Goal: Task Accomplishment & Management: Complete application form

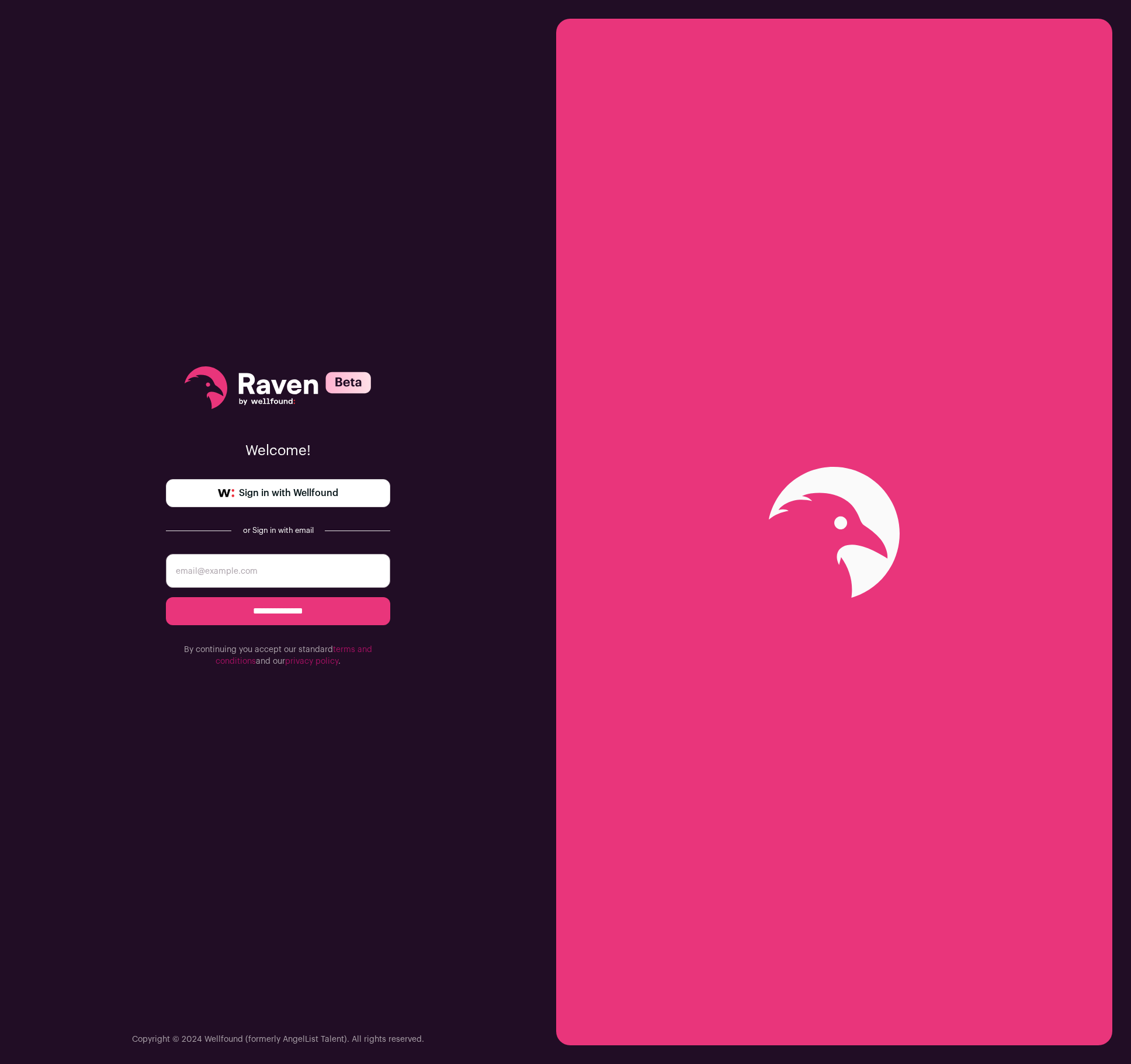
click at [301, 494] on span "Sign in with Wellfound" at bounding box center [289, 493] width 100 height 14
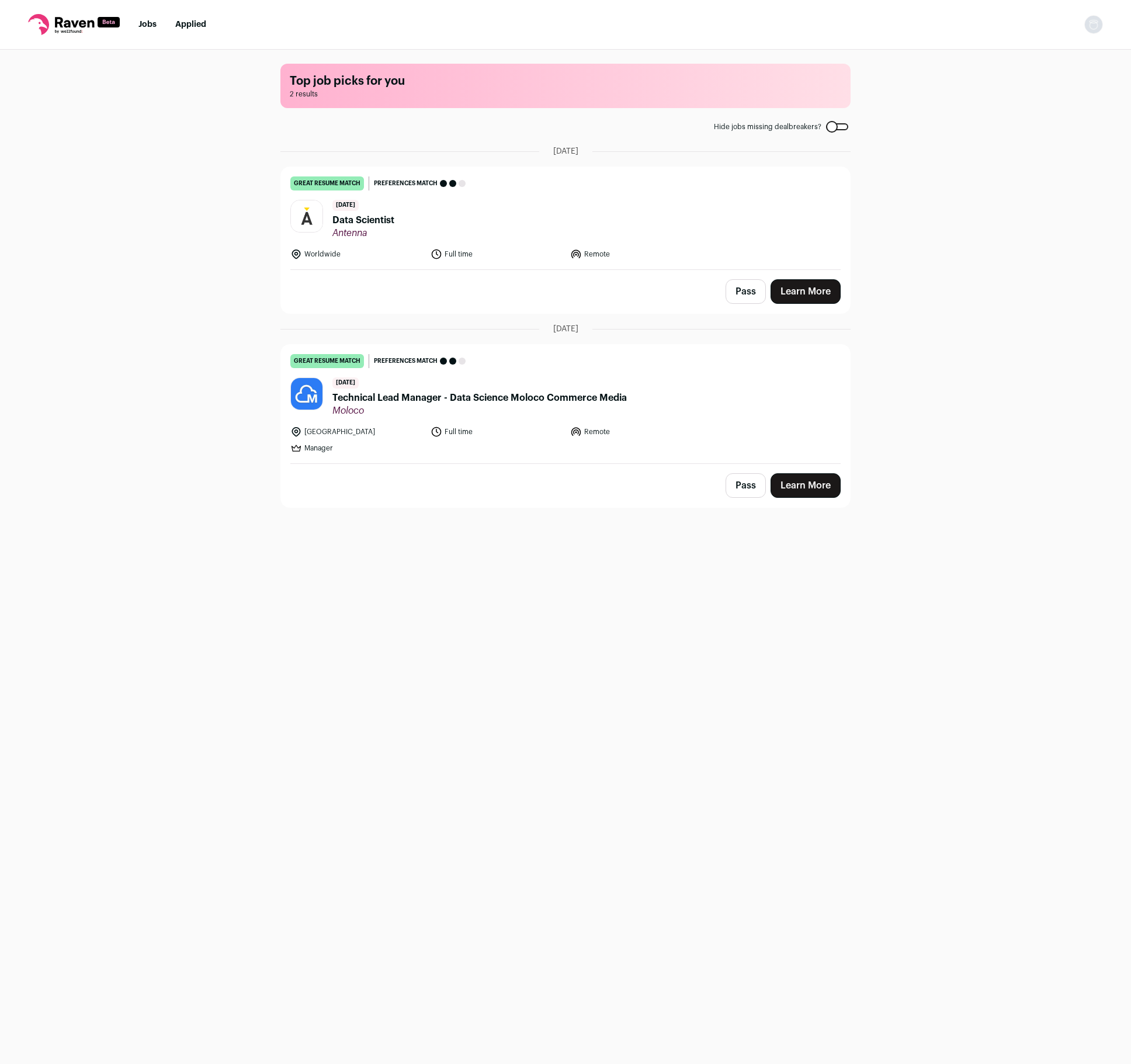
click at [159, 186] on div "Top job picks for you 2 results Hide jobs missing dealbreakers? [DATE] great re…" at bounding box center [566, 556] width 1131 height 1013
click at [812, 309] on div "Pass Learn More" at bounding box center [565, 291] width 569 height 43
click at [809, 291] on link "Learn More" at bounding box center [805, 291] width 70 height 24
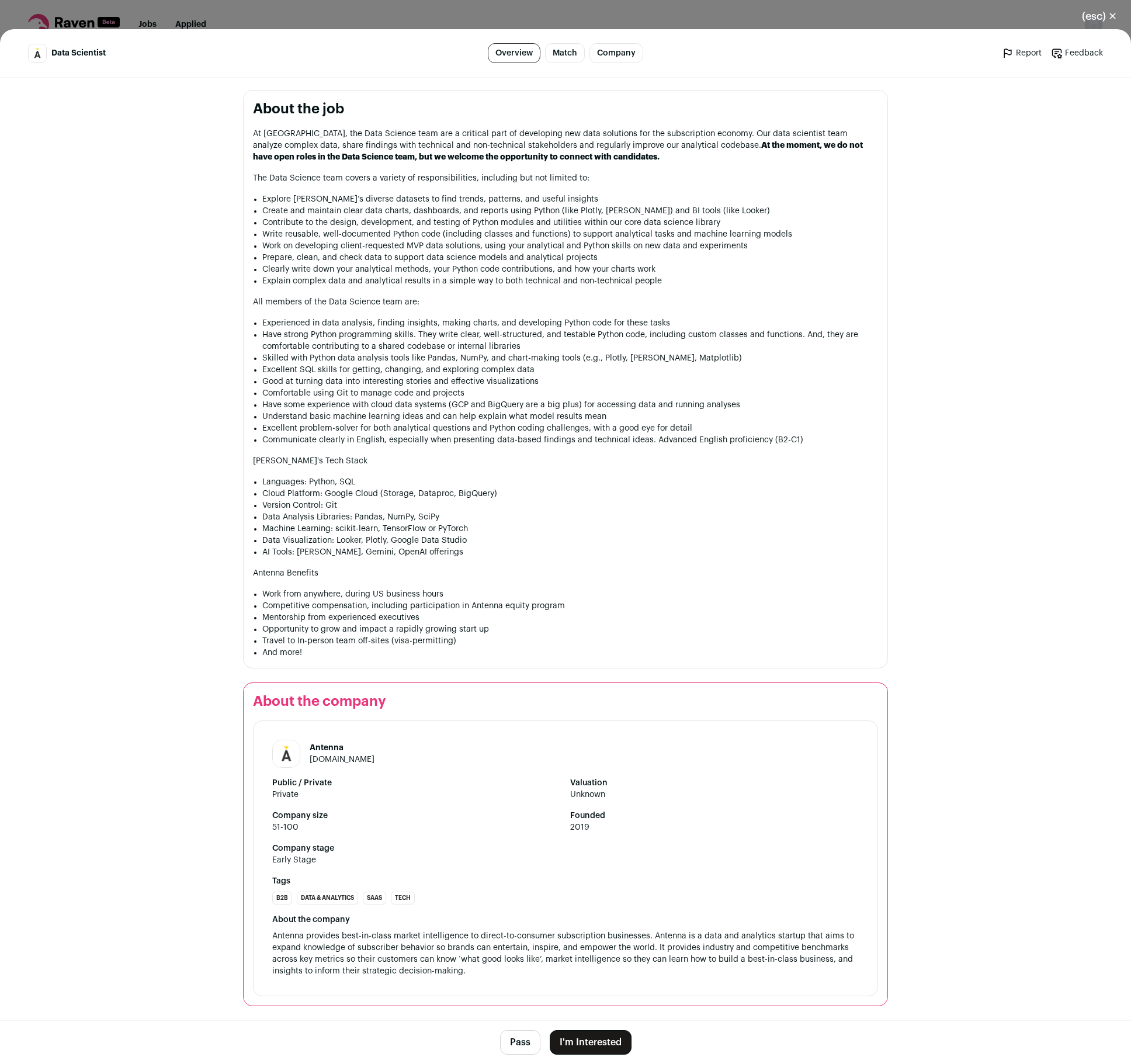
scroll to position [562, 0]
click at [570, 1048] on button "I'm Interested" at bounding box center [591, 1042] width 82 height 24
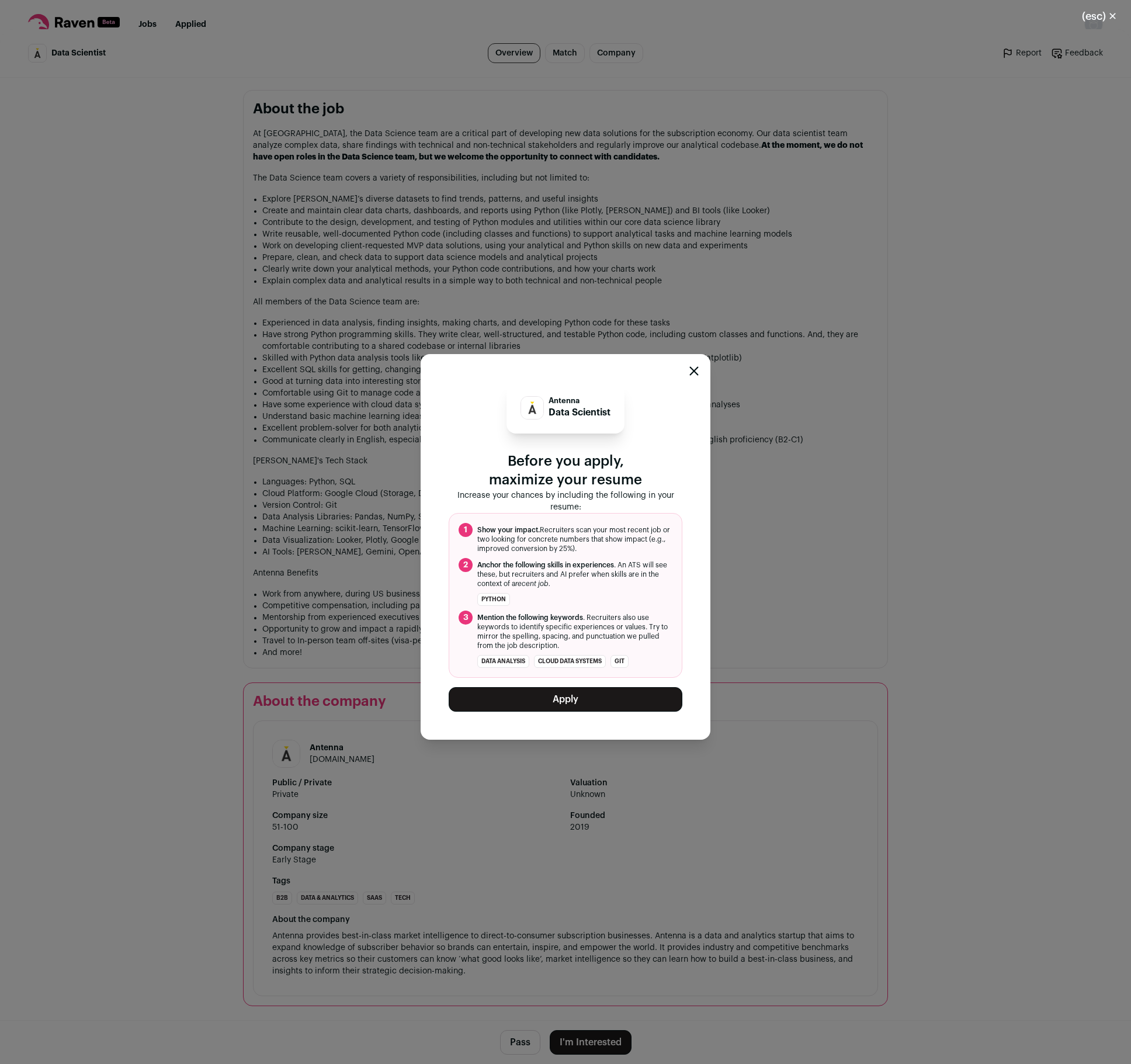
click at [579, 703] on button "Apply" at bounding box center [566, 699] width 233 height 24
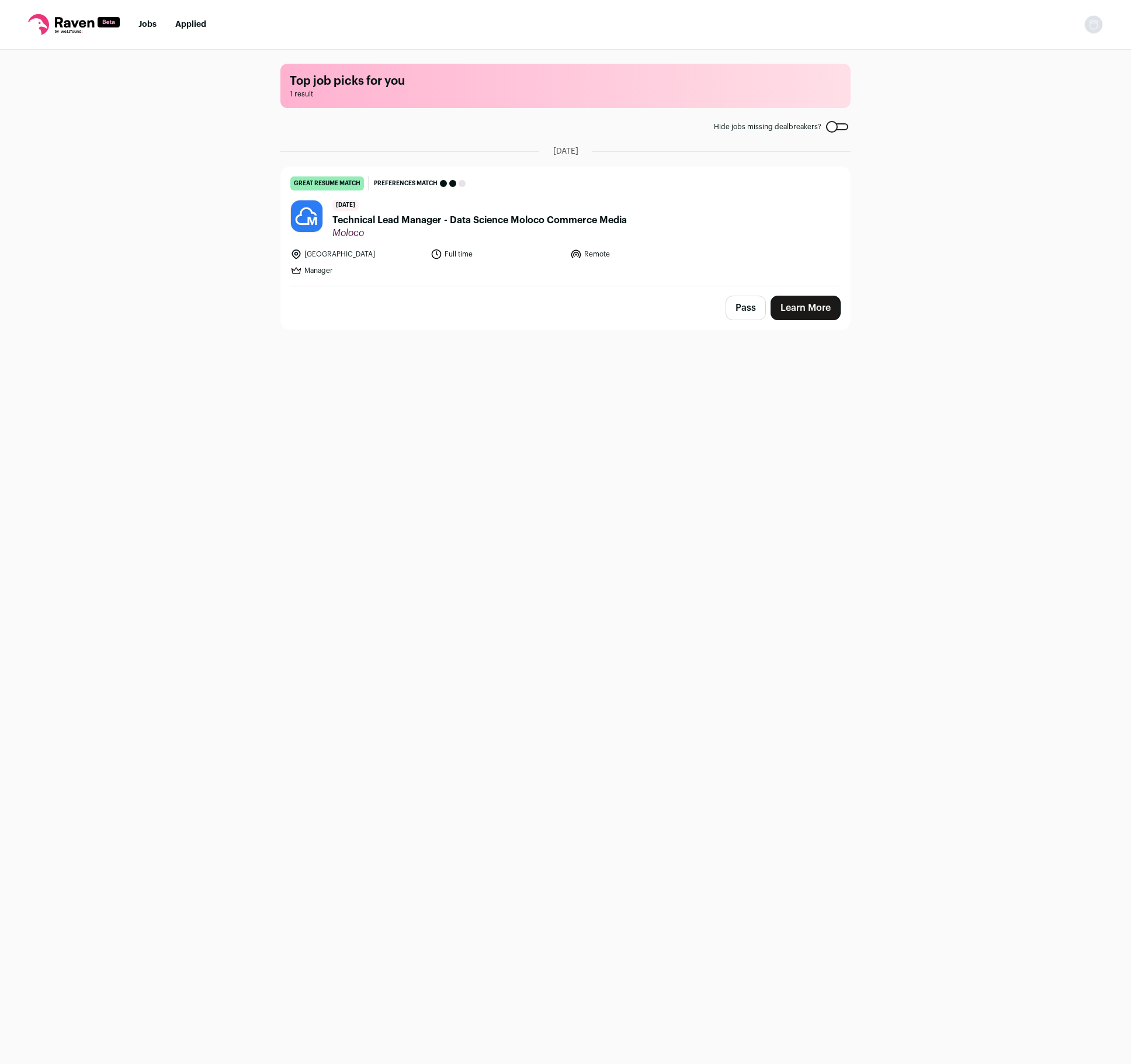
click at [461, 218] on span "Technical Lead Manager - Data Science Moloco Commerce Media" at bounding box center [479, 219] width 295 height 14
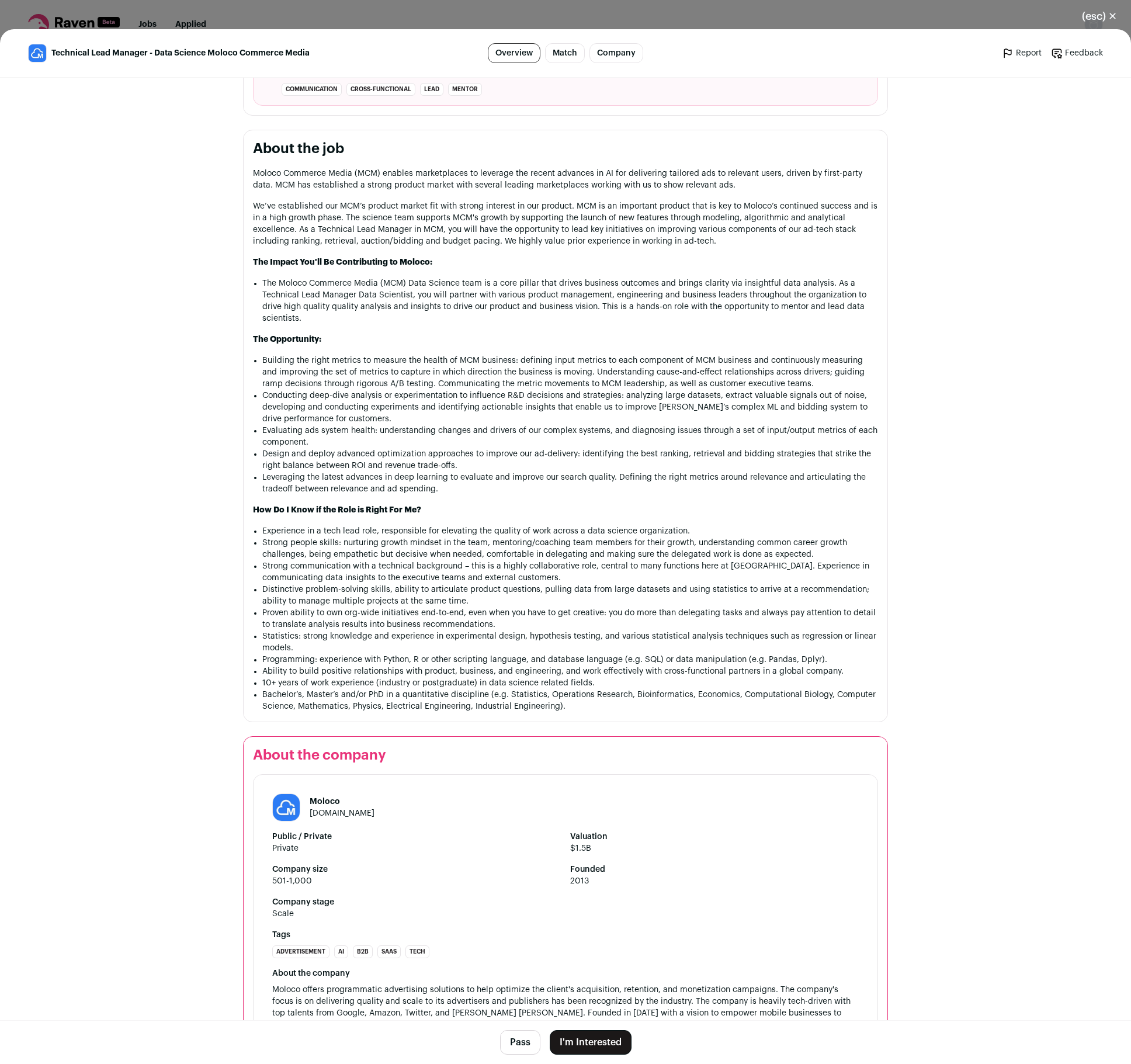
scroll to position [581, 0]
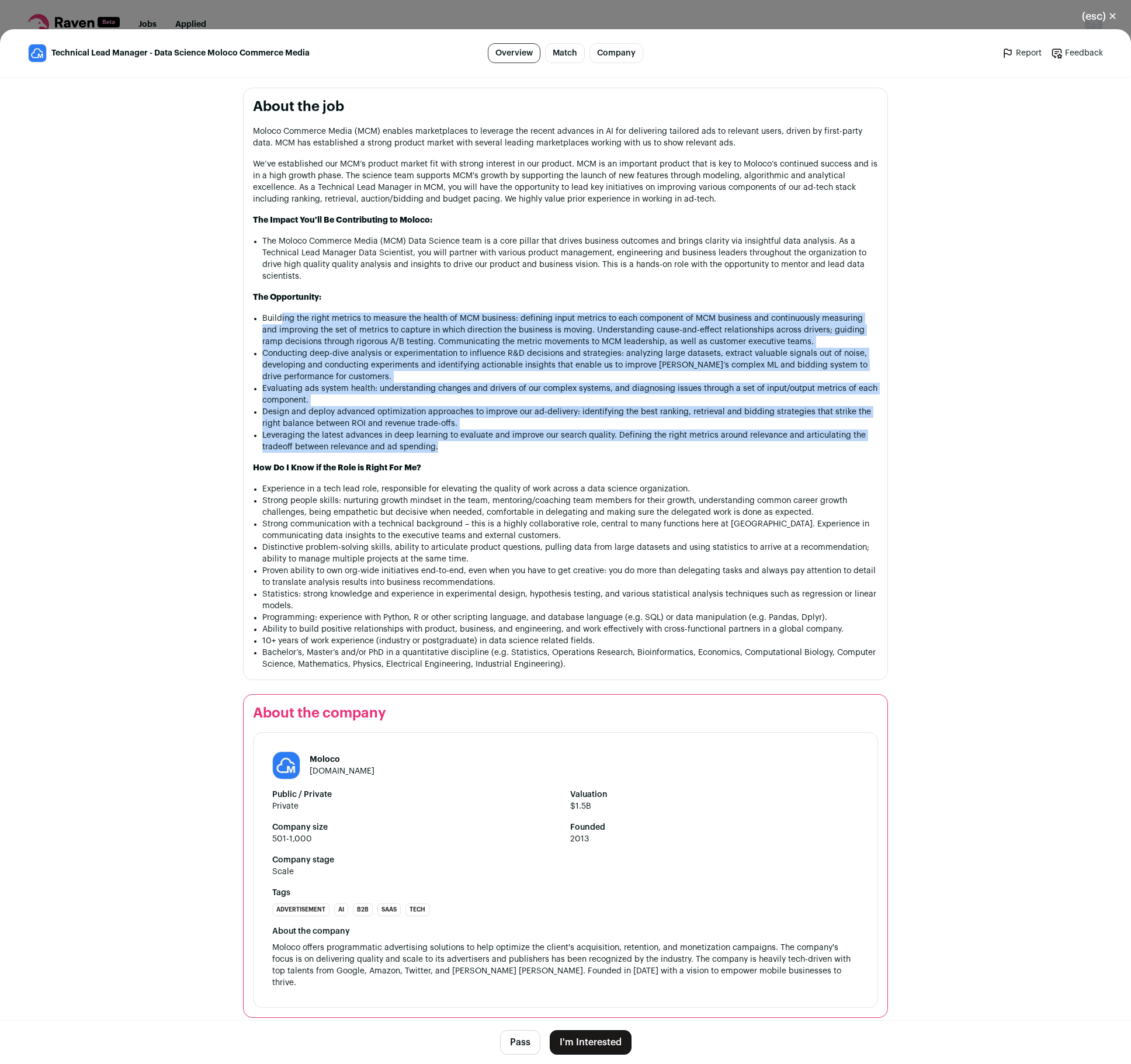
drag, startPoint x: 277, startPoint y: 317, endPoint x: 440, endPoint y: 454, distance: 212.9
click at [440, 454] on div "Moloco Commerce Media (MCM) enables marketplaces to leverage the recent advance…" at bounding box center [566, 397] width 625 height 544
click at [592, 1038] on button "I'm Interested" at bounding box center [591, 1042] width 82 height 24
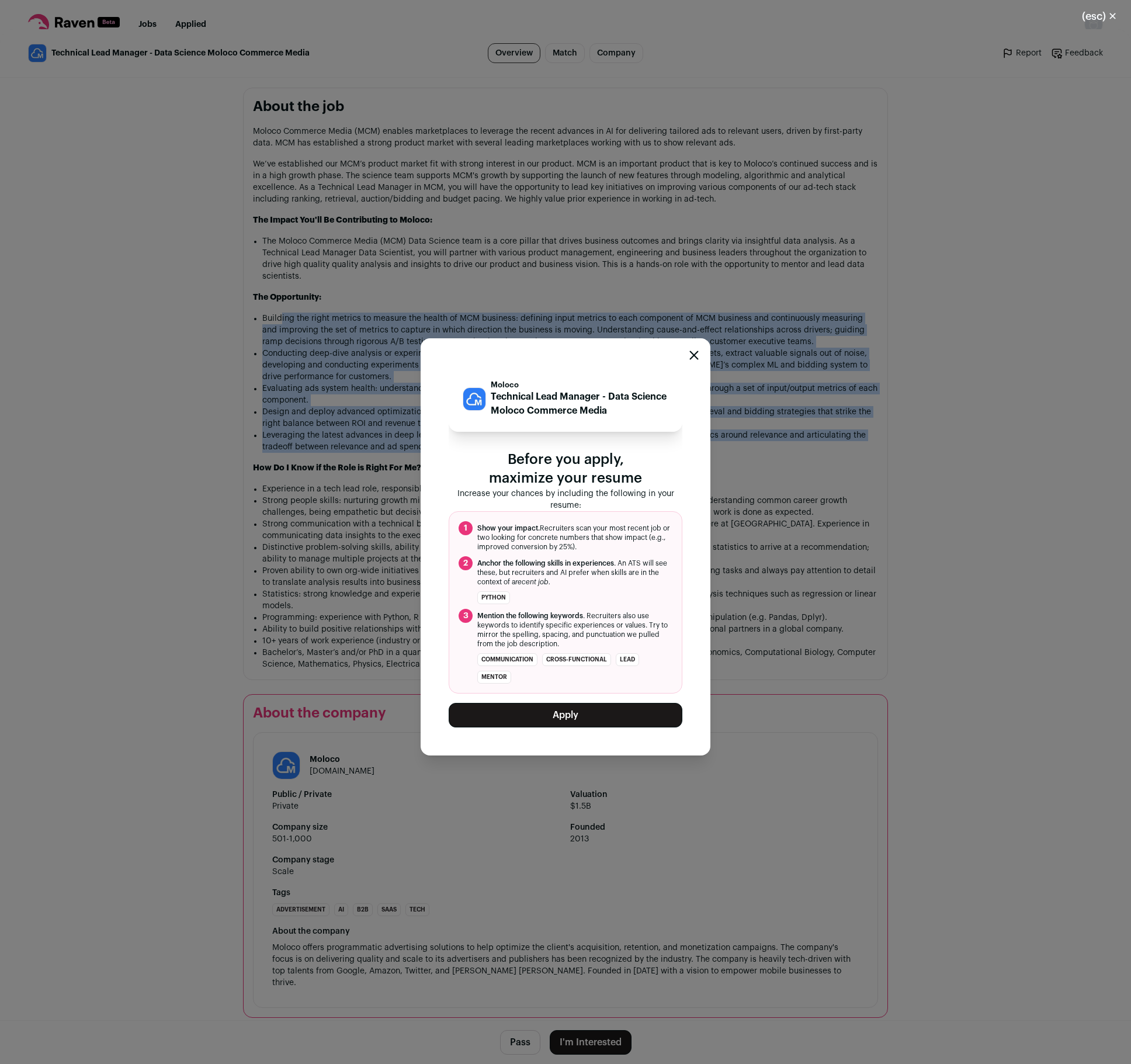
click at [614, 715] on button "Apply" at bounding box center [566, 715] width 233 height 24
